Goal: Task Accomplishment & Management: Manage account settings

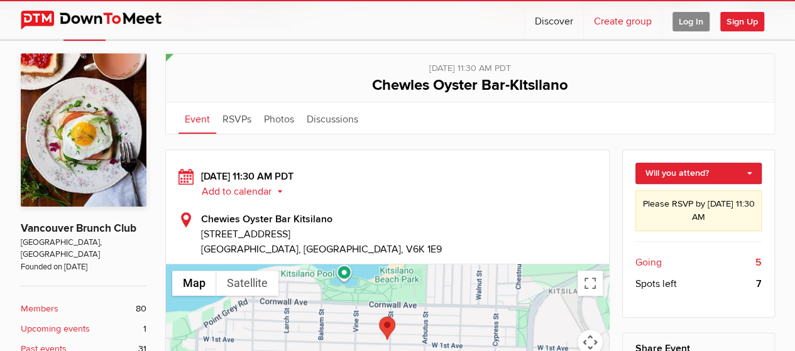
scroll to position [198, 0]
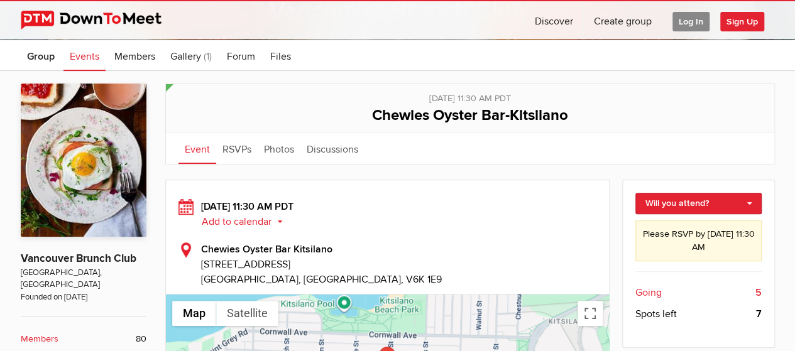
click at [685, 23] on span "Log In" at bounding box center [691, 21] width 37 height 19
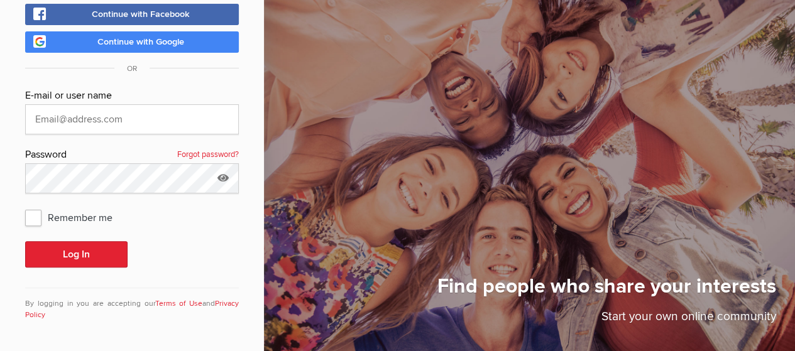
scroll to position [80, 0]
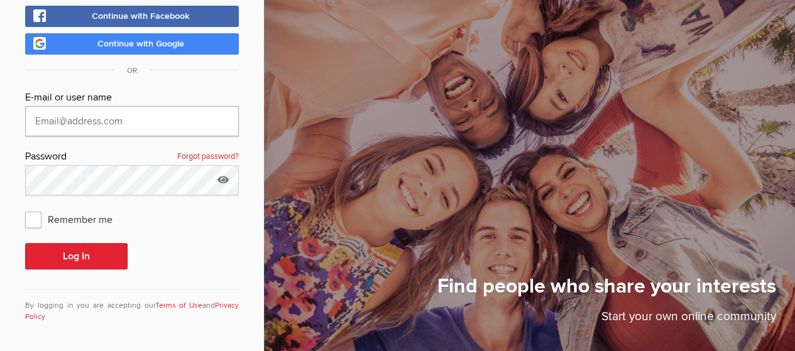
click at [106, 119] on input "text" at bounding box center [132, 121] width 214 height 30
type input "[EMAIL_ADDRESS][DOMAIN_NAME]"
click at [32, 214] on span "Remember me" at bounding box center [75, 219] width 100 height 23
click at [25, 208] on input "Remember me" at bounding box center [25, 207] width 1 height 1
checkbox input "true"
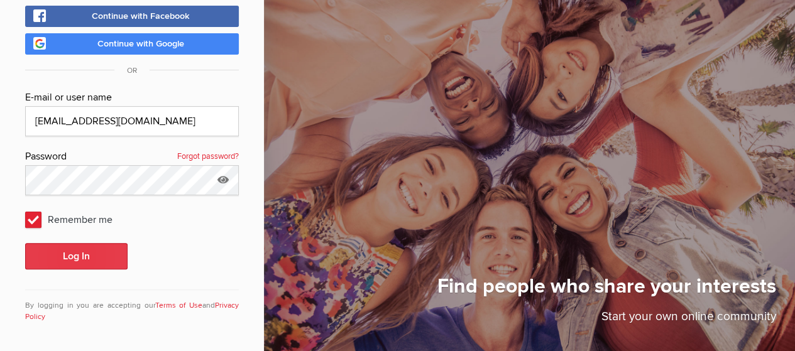
click at [88, 248] on button "Log In" at bounding box center [76, 256] width 102 height 26
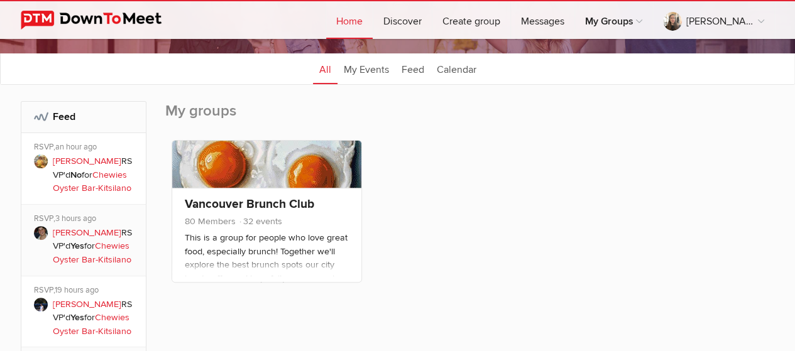
scroll to position [163, 0]
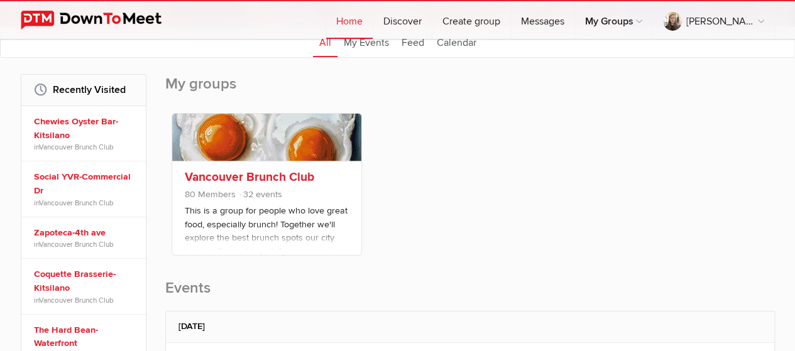
click at [258, 175] on link "Vancouver Brunch Club" at bounding box center [250, 177] width 130 height 15
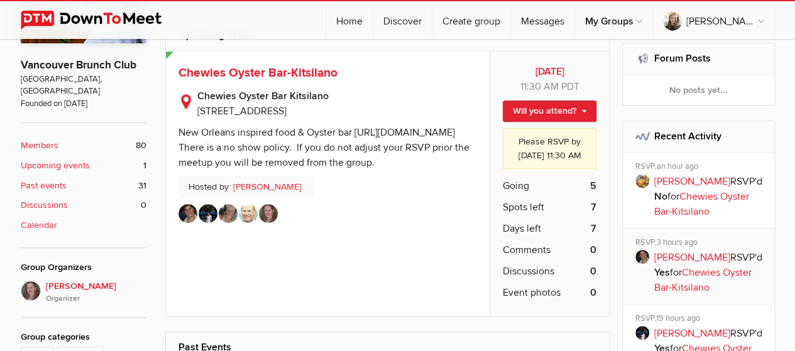
scroll to position [392, 0]
